Goal: Task Accomplishment & Management: Use online tool/utility

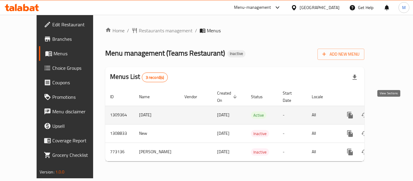
click at [390, 112] on icon "enhanced table" at bounding box center [393, 115] width 7 height 7
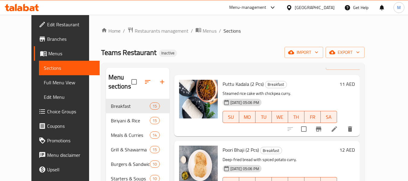
scroll to position [30, 0]
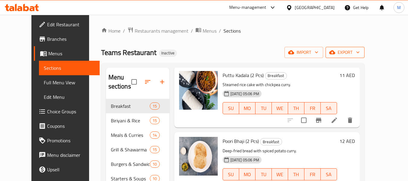
click at [361, 51] on icon "button" at bounding box center [358, 52] width 6 height 6
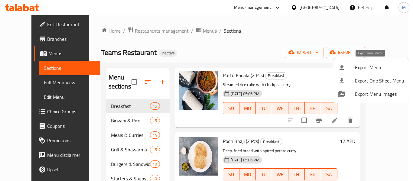
click at [377, 68] on span "Export Menu" at bounding box center [379, 67] width 49 height 7
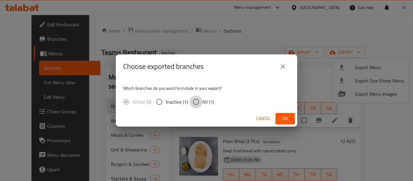
drag, startPoint x: 197, startPoint y: 101, endPoint x: 269, endPoint y: 139, distance: 80.9
click at [198, 101] on input "All (1)" at bounding box center [196, 102] width 13 height 13
radio input "true"
drag, startPoint x: 288, startPoint y: 118, endPoint x: 302, endPoint y: 13, distance: 105.3
click at [288, 117] on span "Ok" at bounding box center [285, 119] width 10 height 8
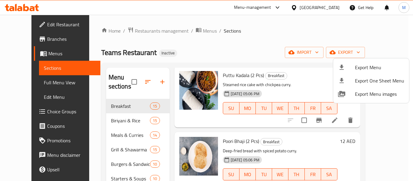
click at [133, 33] on div at bounding box center [206, 90] width 413 height 181
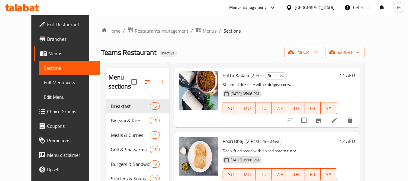
click at [135, 32] on span "Restaurants management" at bounding box center [162, 30] width 54 height 7
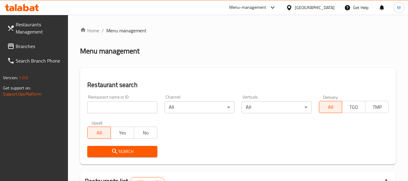
click at [297, 10] on div "[GEOGRAPHIC_DATA]" at bounding box center [315, 7] width 40 height 7
click at [288, 10] on icon at bounding box center [289, 8] width 6 height 6
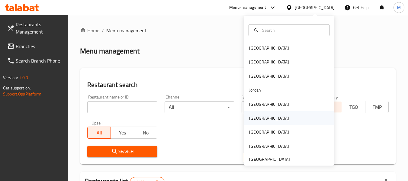
click at [249, 119] on div "[GEOGRAPHIC_DATA]" at bounding box center [269, 118] width 40 height 7
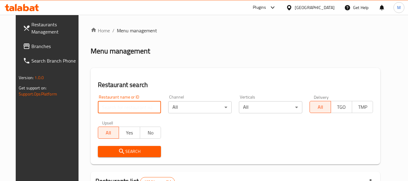
paste input "ELZOGHBY"
type input "ELZOGHBY"
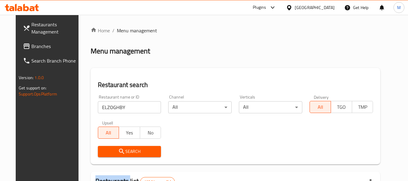
click at [121, 155] on button "Search" at bounding box center [129, 151] width 63 height 11
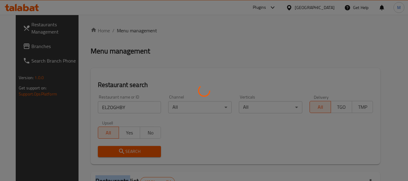
click at [121, 155] on div at bounding box center [204, 90] width 408 height 181
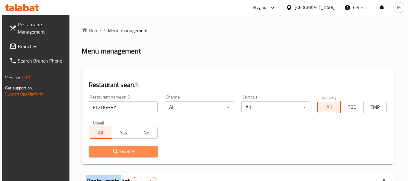
click at [121, 155] on span "Search" at bounding box center [124, 152] width 60 height 8
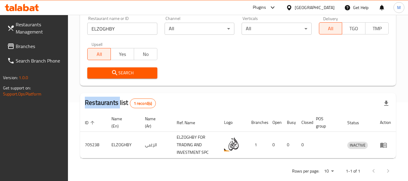
scroll to position [89, 0]
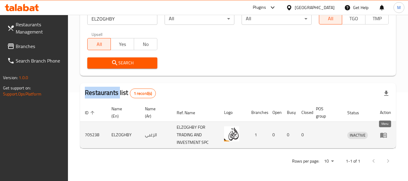
click at [386, 137] on icon "enhanced table" at bounding box center [383, 135] width 7 height 7
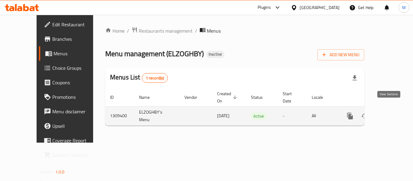
click at [390, 112] on icon "enhanced table" at bounding box center [393, 115] width 7 height 7
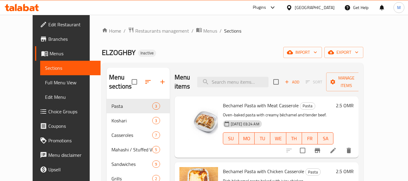
click at [216, 51] on div "ELZOGHBY Inactive import export" at bounding box center [233, 52] width 262 height 11
click at [206, 52] on div "ELZOGHBY Inactive import export" at bounding box center [233, 52] width 262 height 11
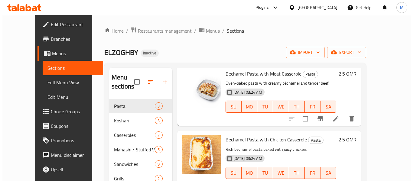
scroll to position [32, 0]
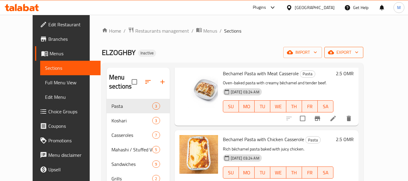
drag, startPoint x: 213, startPoint y: 44, endPoint x: 390, endPoint y: 48, distance: 176.6
click at [219, 44] on div "Home / Restaurants management / Menus / Sections ELZOGHBY Inactive import expor…" at bounding box center [233, 140] width 262 height 227
click at [359, 52] on span "export" at bounding box center [344, 53] width 29 height 8
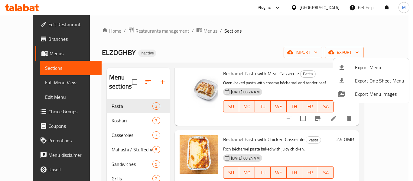
click at [371, 64] on span "Export Menu" at bounding box center [379, 67] width 49 height 7
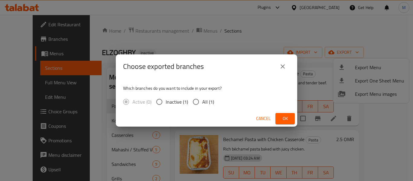
click at [202, 104] on input "All (1)" at bounding box center [196, 102] width 13 height 13
radio input "true"
drag, startPoint x: 284, startPoint y: 120, endPoint x: 176, endPoint y: 20, distance: 147.8
click at [284, 119] on span "Ok" at bounding box center [285, 119] width 10 height 8
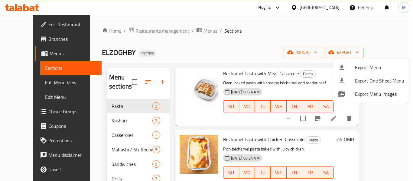
click at [203, 136] on div at bounding box center [206, 90] width 413 height 181
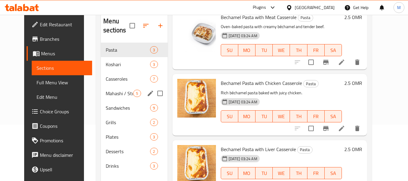
scroll to position [85, 0]
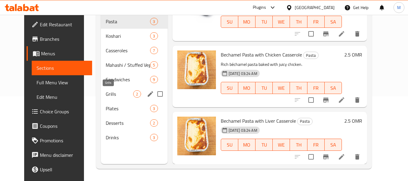
click at [110, 95] on span "Grills" at bounding box center [120, 93] width 28 height 7
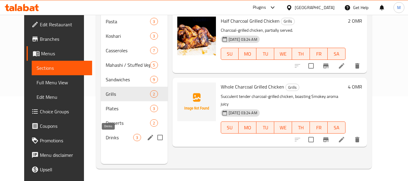
click at [109, 140] on span "Drinks" at bounding box center [120, 137] width 28 height 7
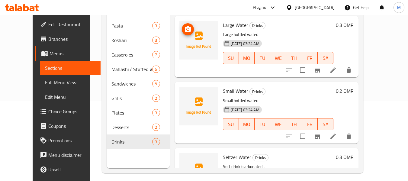
scroll to position [54, 0]
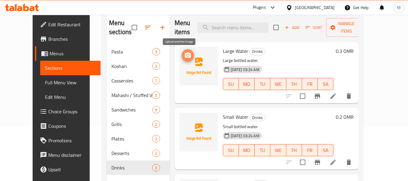
click at [184, 53] on icon "upload picture" at bounding box center [187, 55] width 7 height 7
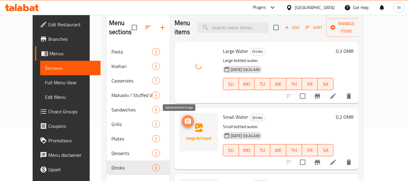
click at [184, 121] on icon "upload picture" at bounding box center [187, 121] width 7 height 7
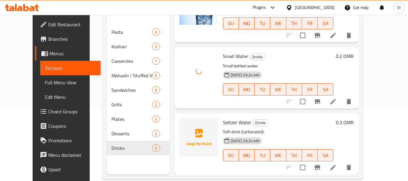
scroll to position [85, 0]
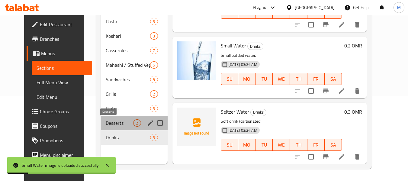
click at [107, 126] on span "Desserts" at bounding box center [120, 122] width 28 height 7
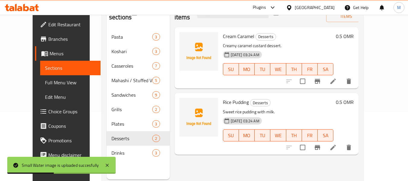
scroll to position [54, 0]
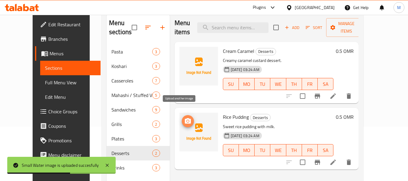
click at [185, 118] on icon "upload picture" at bounding box center [188, 120] width 6 height 5
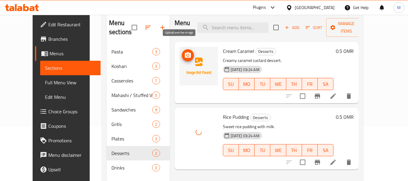
click at [185, 52] on icon "upload picture" at bounding box center [188, 54] width 6 height 5
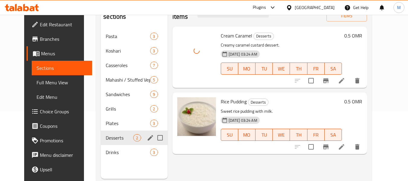
scroll to position [85, 0]
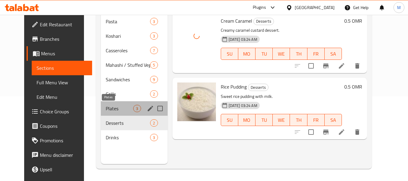
click at [106, 108] on span "Plates" at bounding box center [120, 108] width 28 height 7
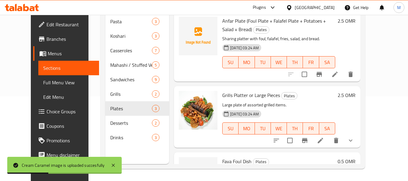
scroll to position [50, 0]
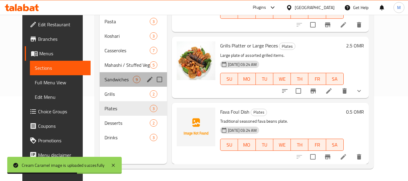
click at [104, 75] on div "Sandwiches 9" at bounding box center [133, 79] width 67 height 15
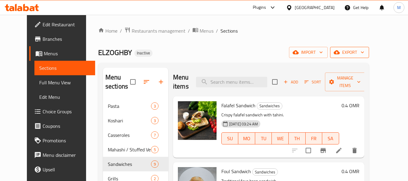
click at [365, 55] on span "export" at bounding box center [349, 53] width 29 height 8
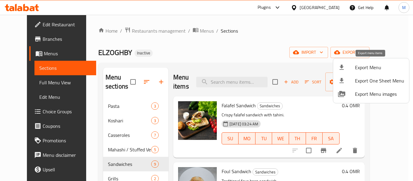
click at [357, 65] on span "Export Menu" at bounding box center [379, 67] width 49 height 7
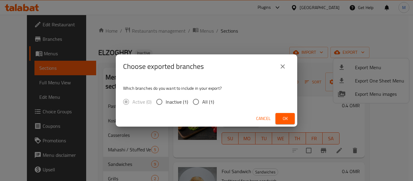
drag, startPoint x: 201, startPoint y: 102, endPoint x: 240, endPoint y: 115, distance: 41.2
click at [201, 102] on input "All (1)" at bounding box center [196, 102] width 13 height 13
radio input "true"
drag, startPoint x: 282, startPoint y: 119, endPoint x: 54, endPoint y: 36, distance: 242.4
click at [278, 118] on button "Ok" at bounding box center [284, 118] width 19 height 11
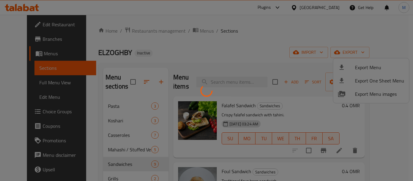
click at [25, 25] on div at bounding box center [206, 90] width 413 height 181
click at [164, 56] on div at bounding box center [206, 90] width 413 height 181
click at [242, 55] on div at bounding box center [206, 90] width 413 height 181
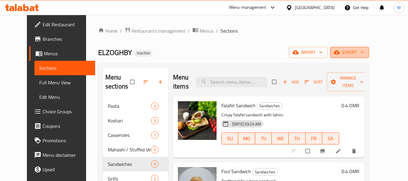
click at [369, 56] on button "export" at bounding box center [349, 52] width 39 height 11
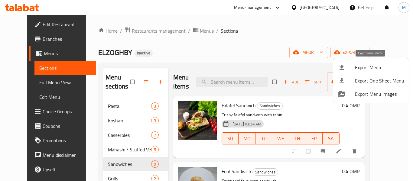
click at [374, 64] on span "Export Menu" at bounding box center [379, 67] width 49 height 7
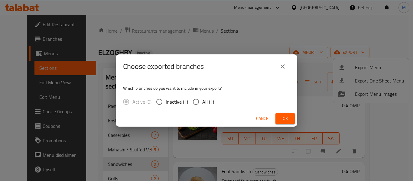
click at [204, 102] on span "All (1)" at bounding box center [208, 101] width 12 height 7
click at [202, 102] on input "All (1)" at bounding box center [196, 102] width 13 height 13
radio input "true"
click at [289, 116] on span "Ok" at bounding box center [285, 119] width 10 height 8
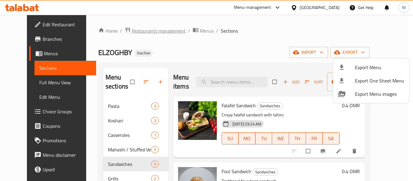
drag, startPoint x: 159, startPoint y: 47, endPoint x: 142, endPoint y: 29, distance: 25.2
click at [157, 45] on div at bounding box center [206, 90] width 413 height 181
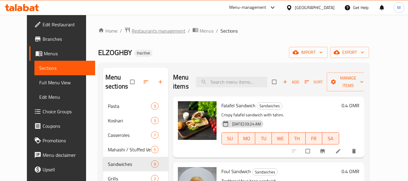
click at [142, 28] on span "Restaurants management" at bounding box center [159, 30] width 54 height 7
